Goal: Obtain resource: Download file/media

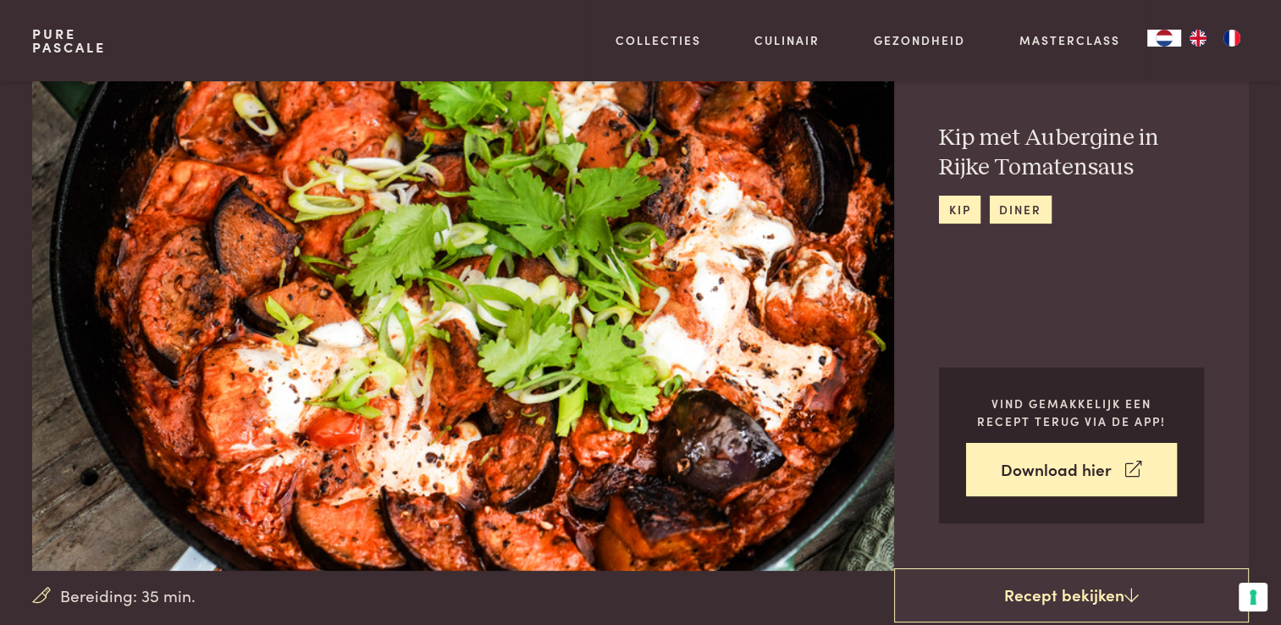
scroll to position [85, 0]
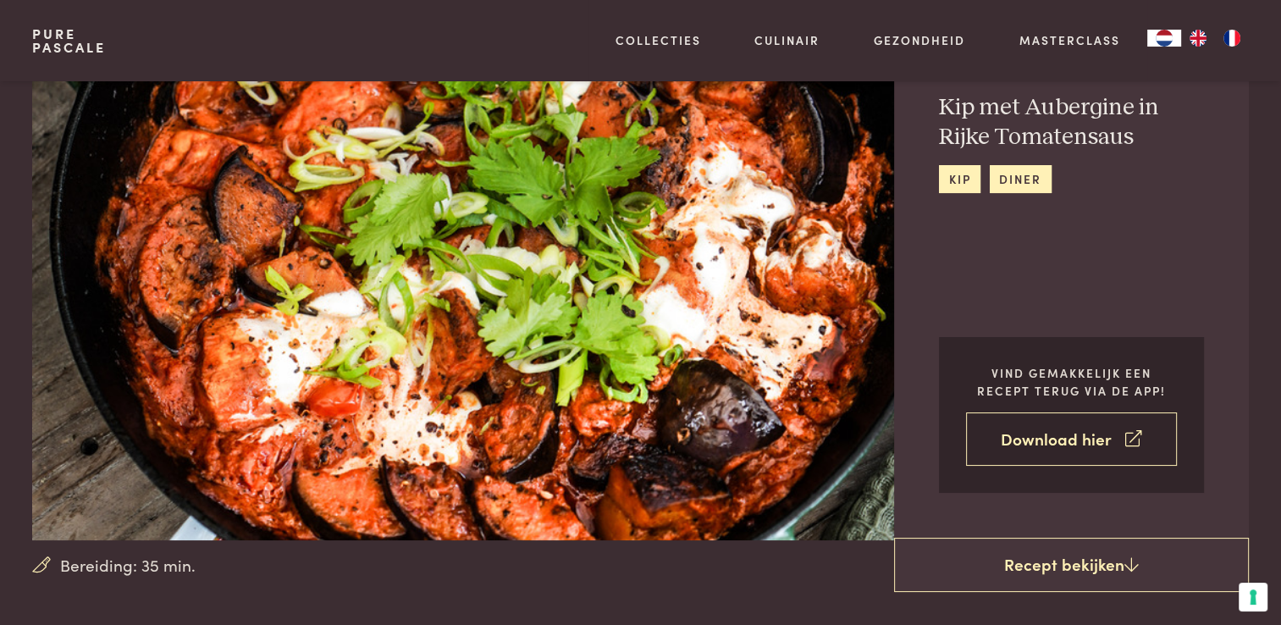
click at [1034, 434] on link "Download hier" at bounding box center [1071, 438] width 211 height 53
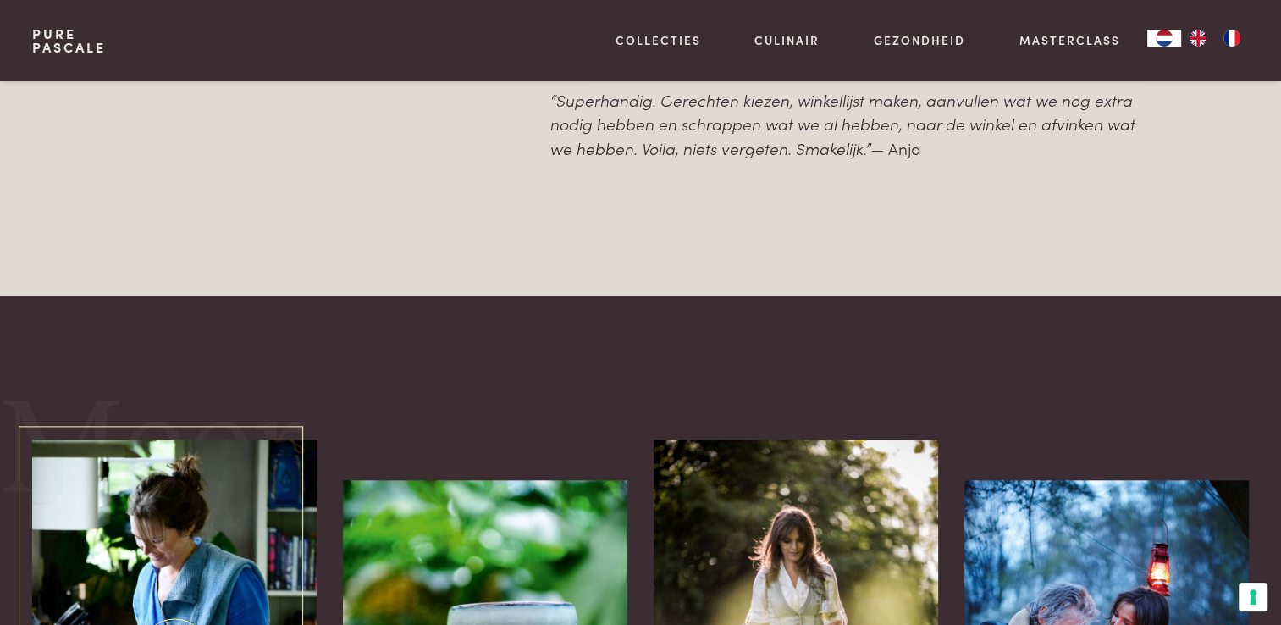
scroll to position [1779, 0]
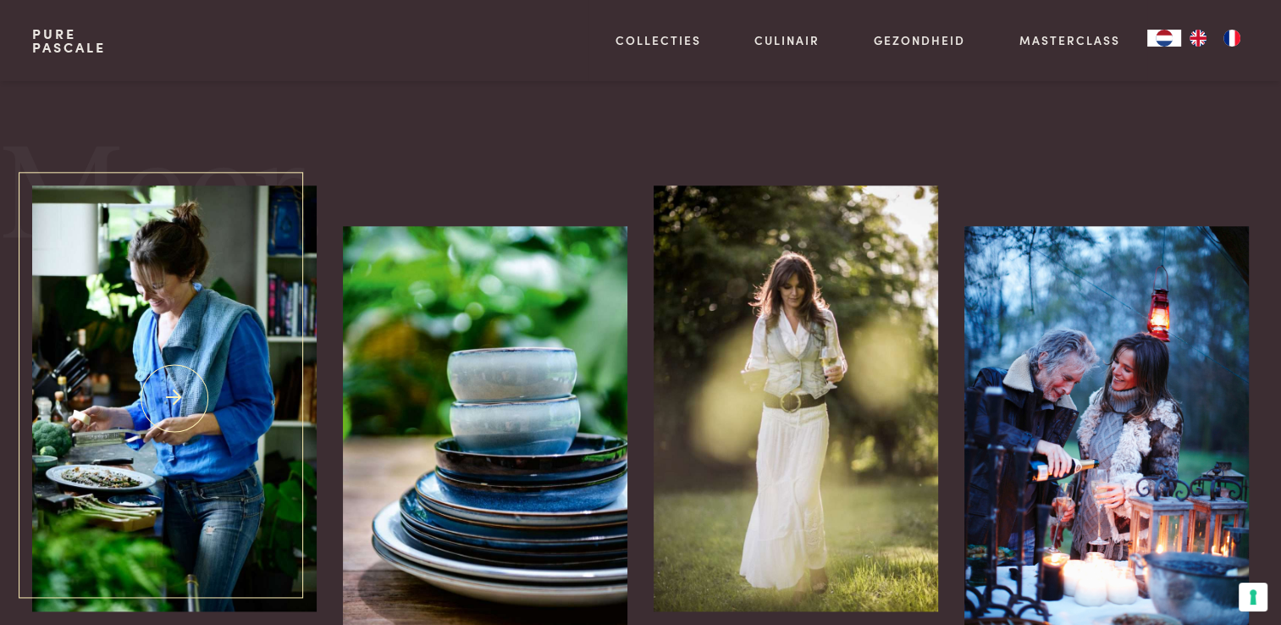
click at [190, 433] on img at bounding box center [174, 398] width 284 height 426
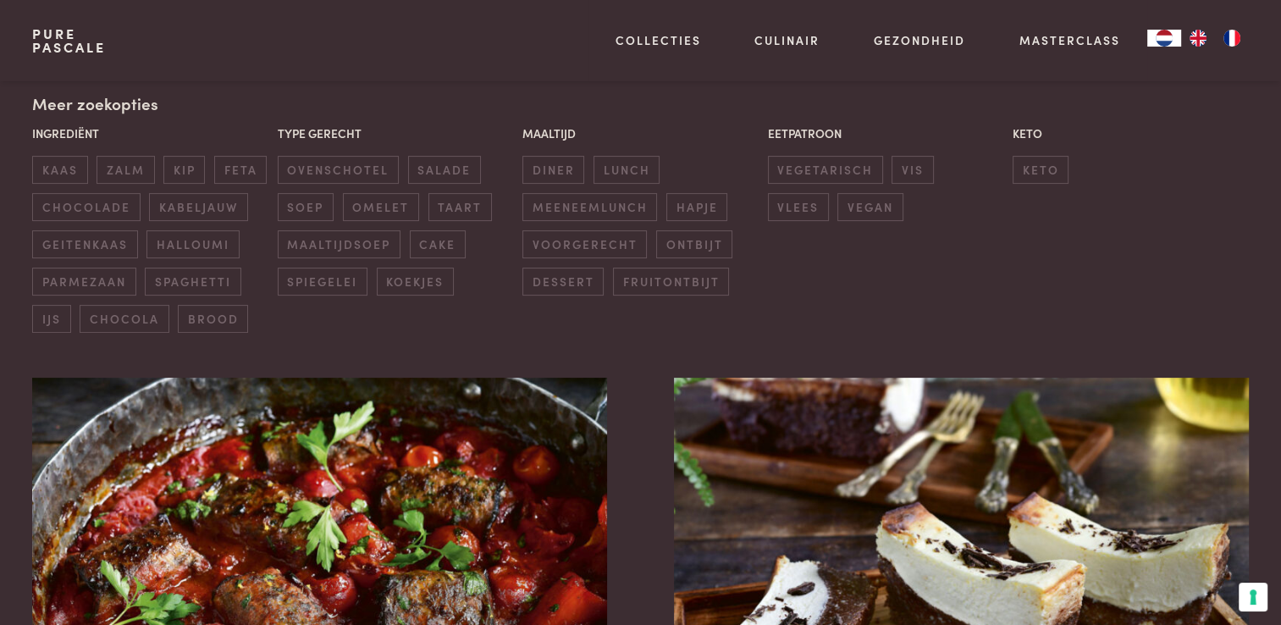
scroll to position [339, 0]
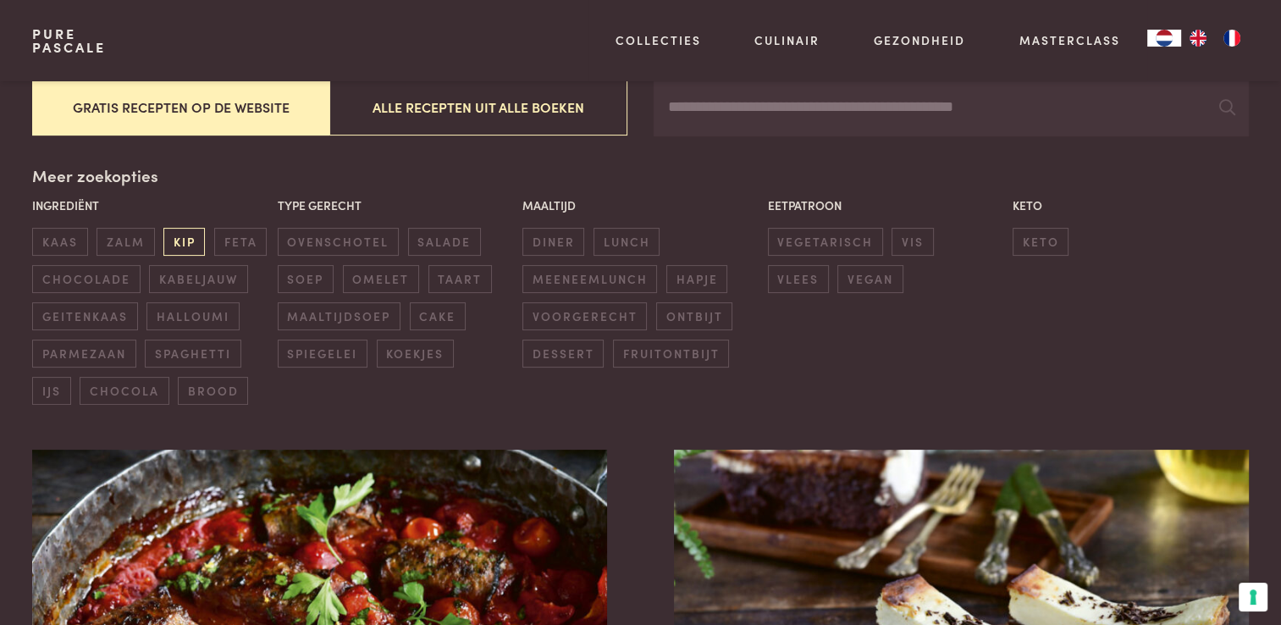
click at [180, 239] on span "kip" at bounding box center [184, 242] width 42 height 28
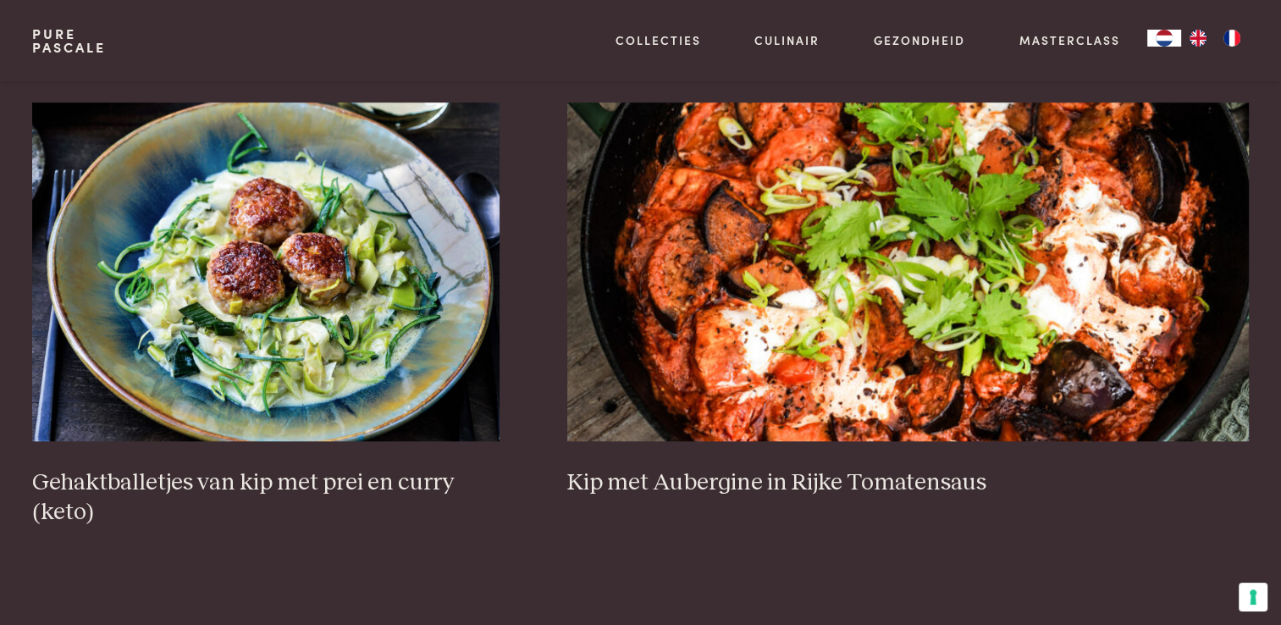
scroll to position [1151, 0]
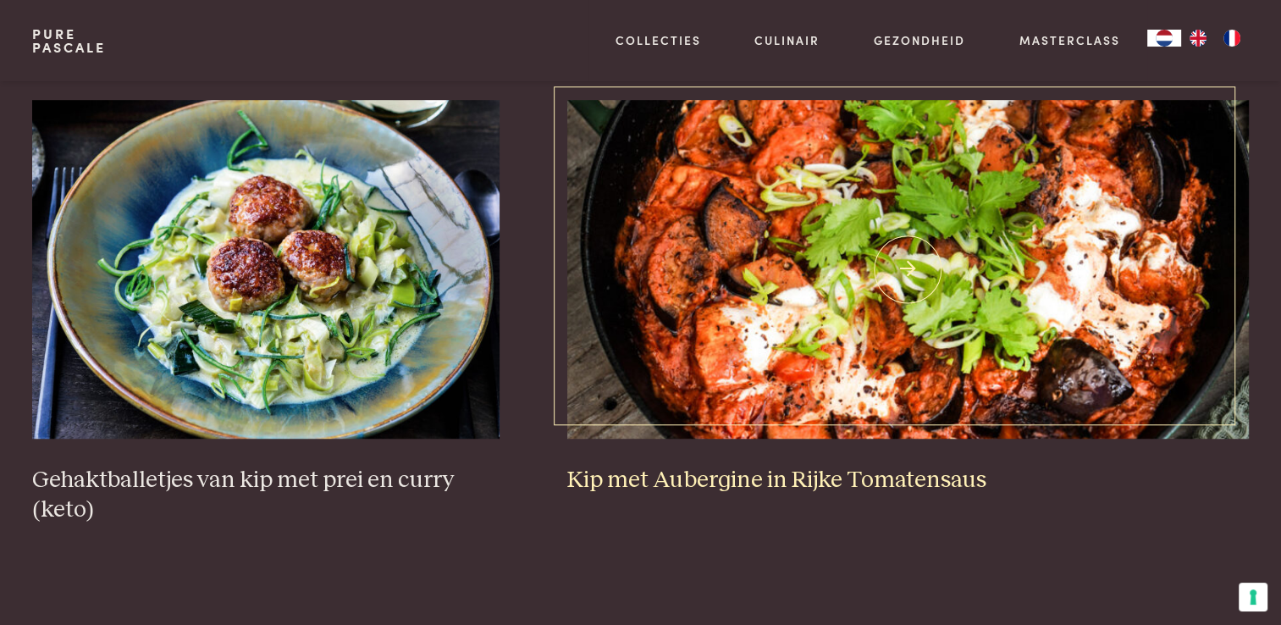
click at [694, 357] on img at bounding box center [908, 269] width 682 height 339
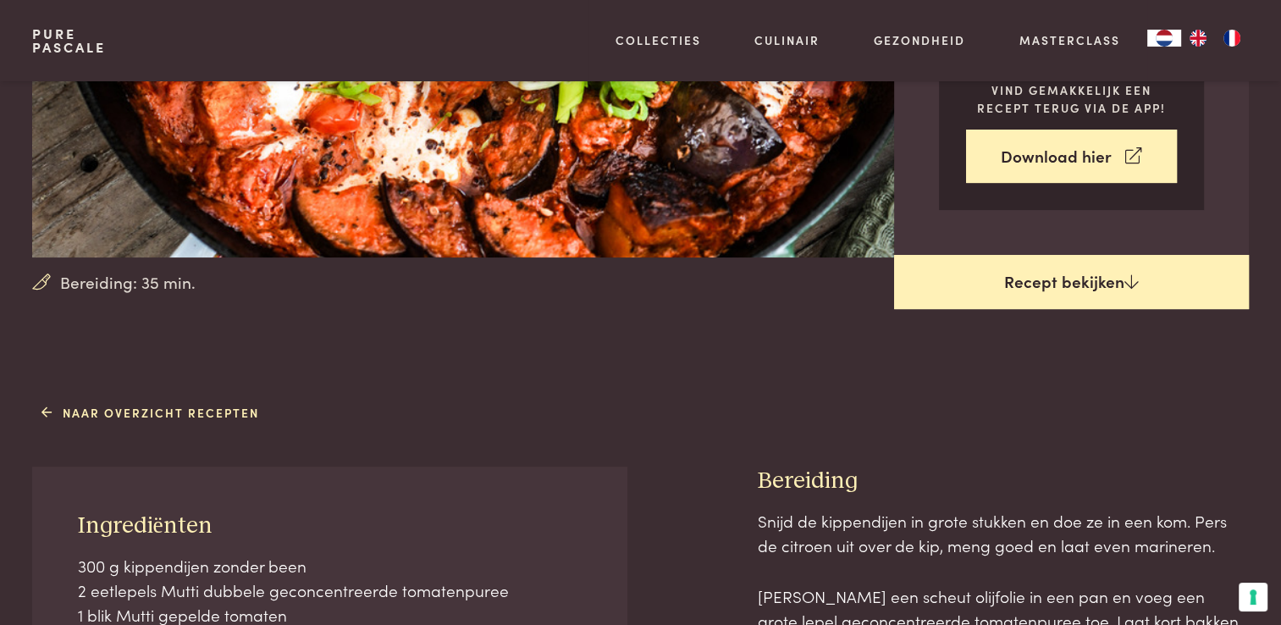
scroll to position [339, 0]
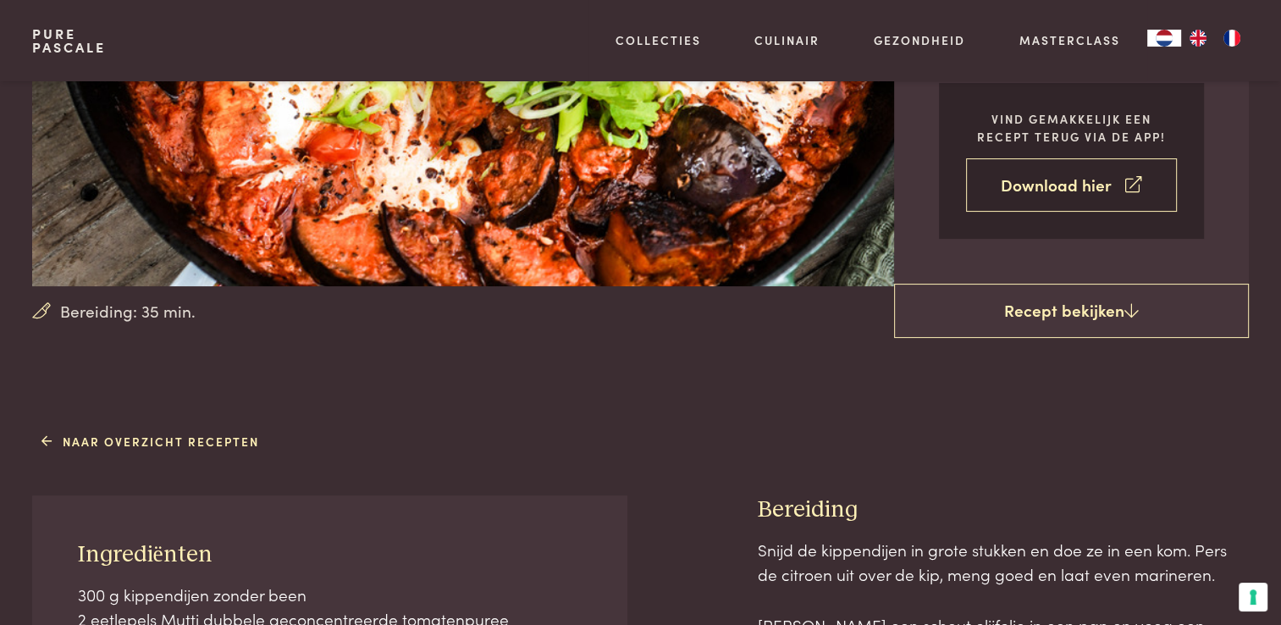
click at [1068, 188] on link "Download hier" at bounding box center [1071, 184] width 211 height 53
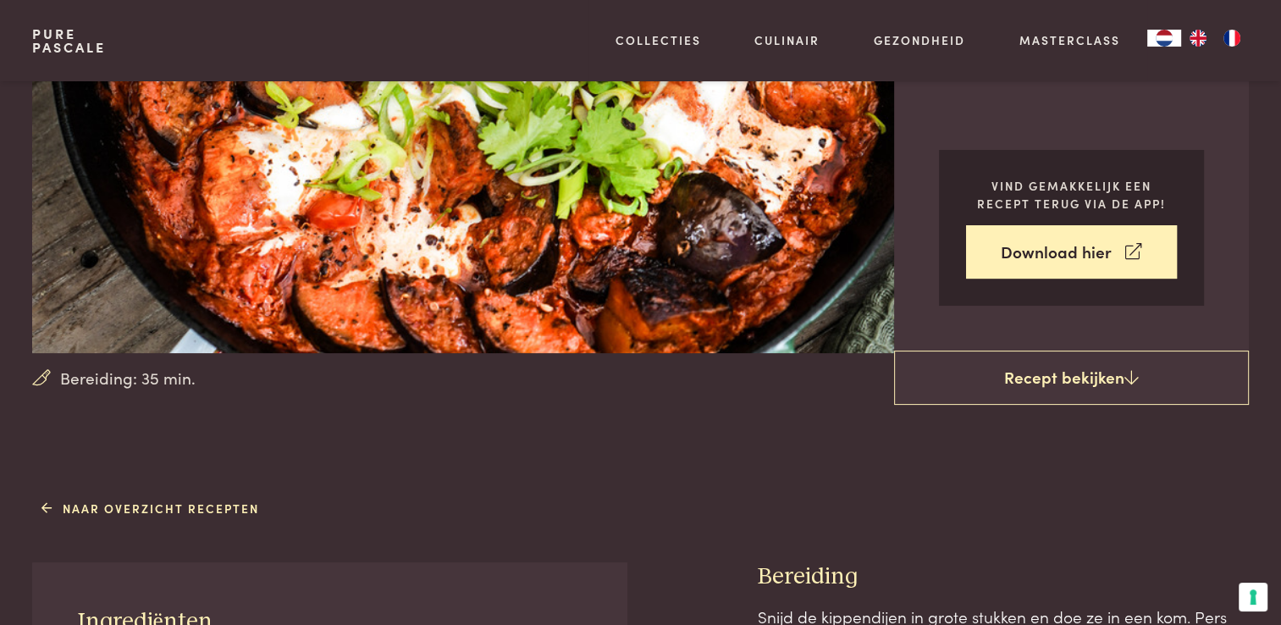
scroll to position [85, 0]
